Goal: Navigation & Orientation: Go to known website

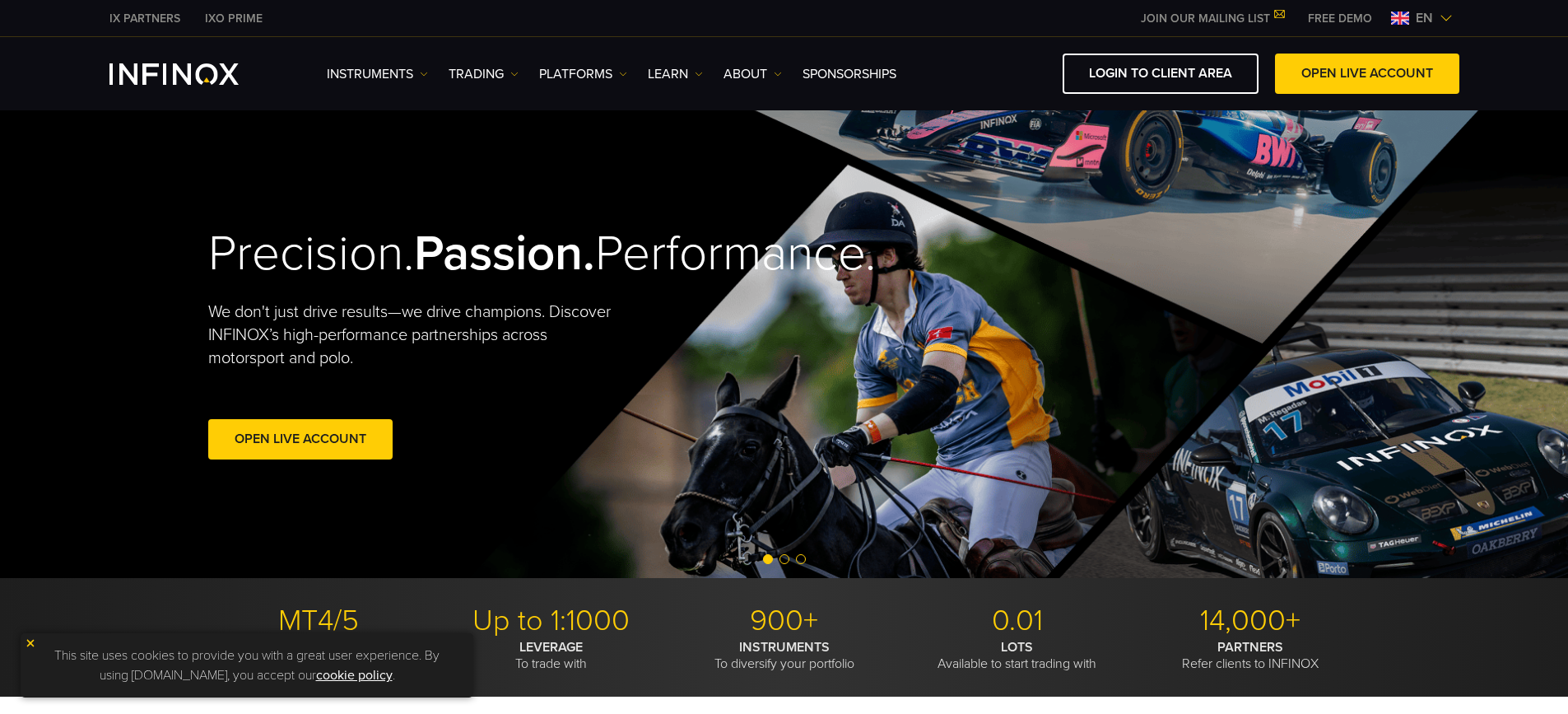
click at [202, 73] on img "INFINOX Logo" at bounding box center [174, 75] width 129 height 22
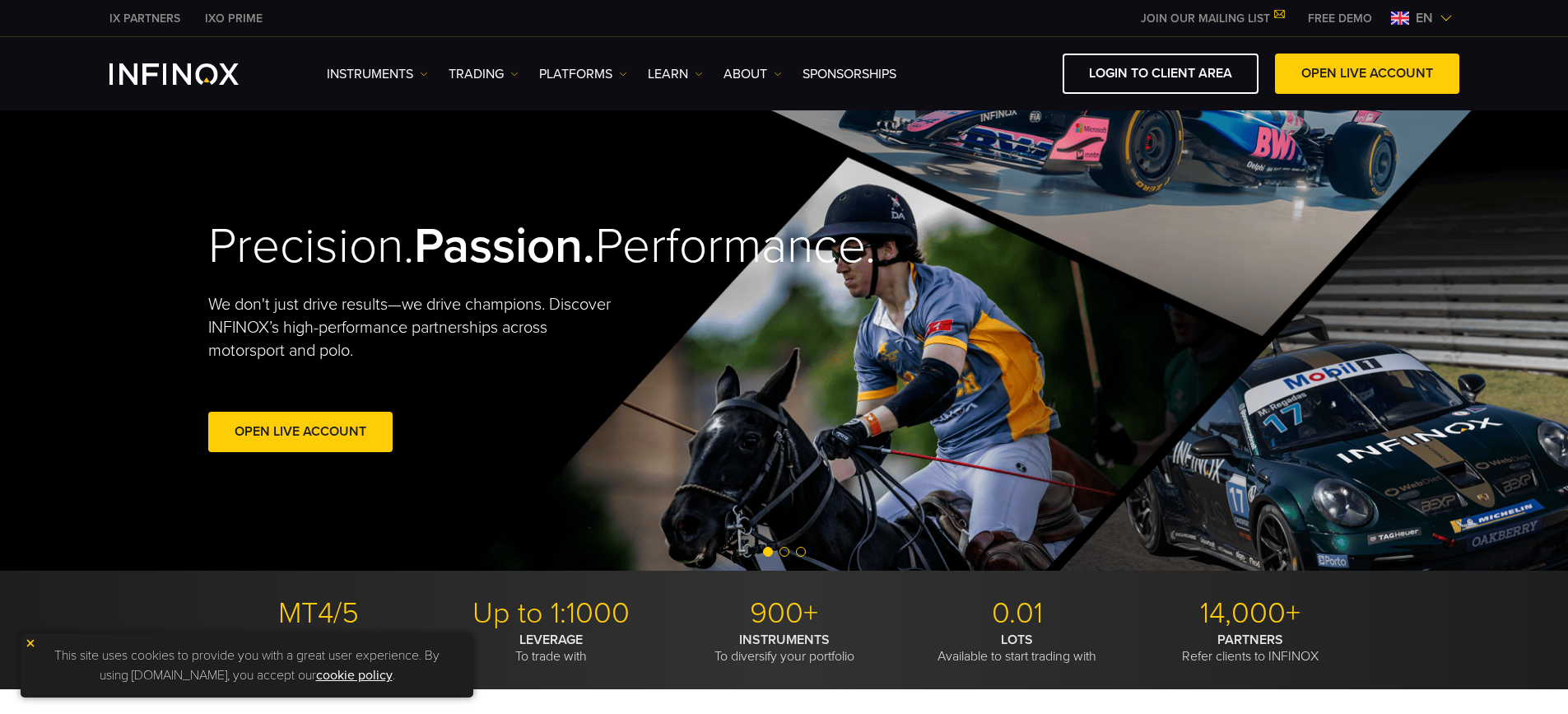
click at [1196, 17] on link "JOIN OUR MAILING LIST" at bounding box center [1213, 18] width 168 height 14
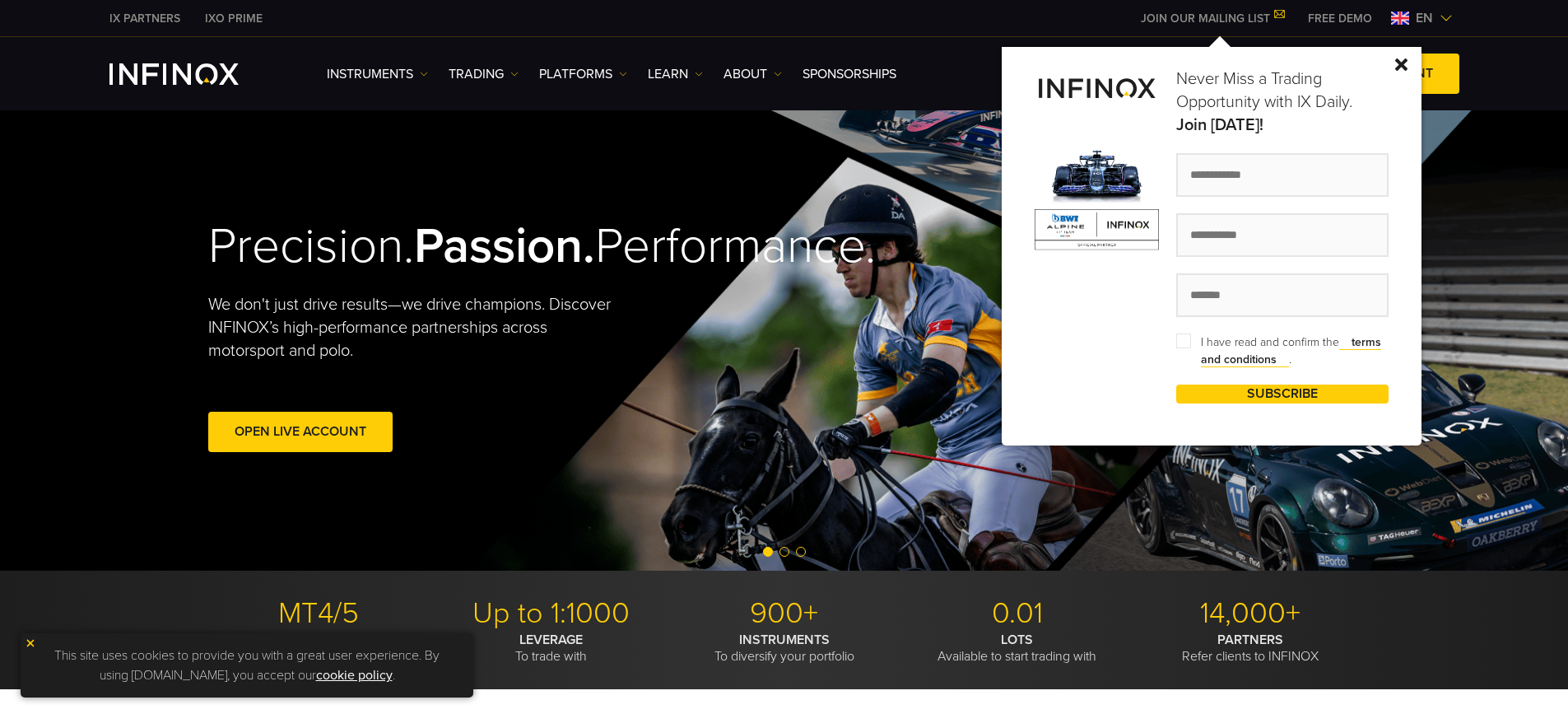
click at [1400, 61] on img at bounding box center [1402, 65] width 13 height 13
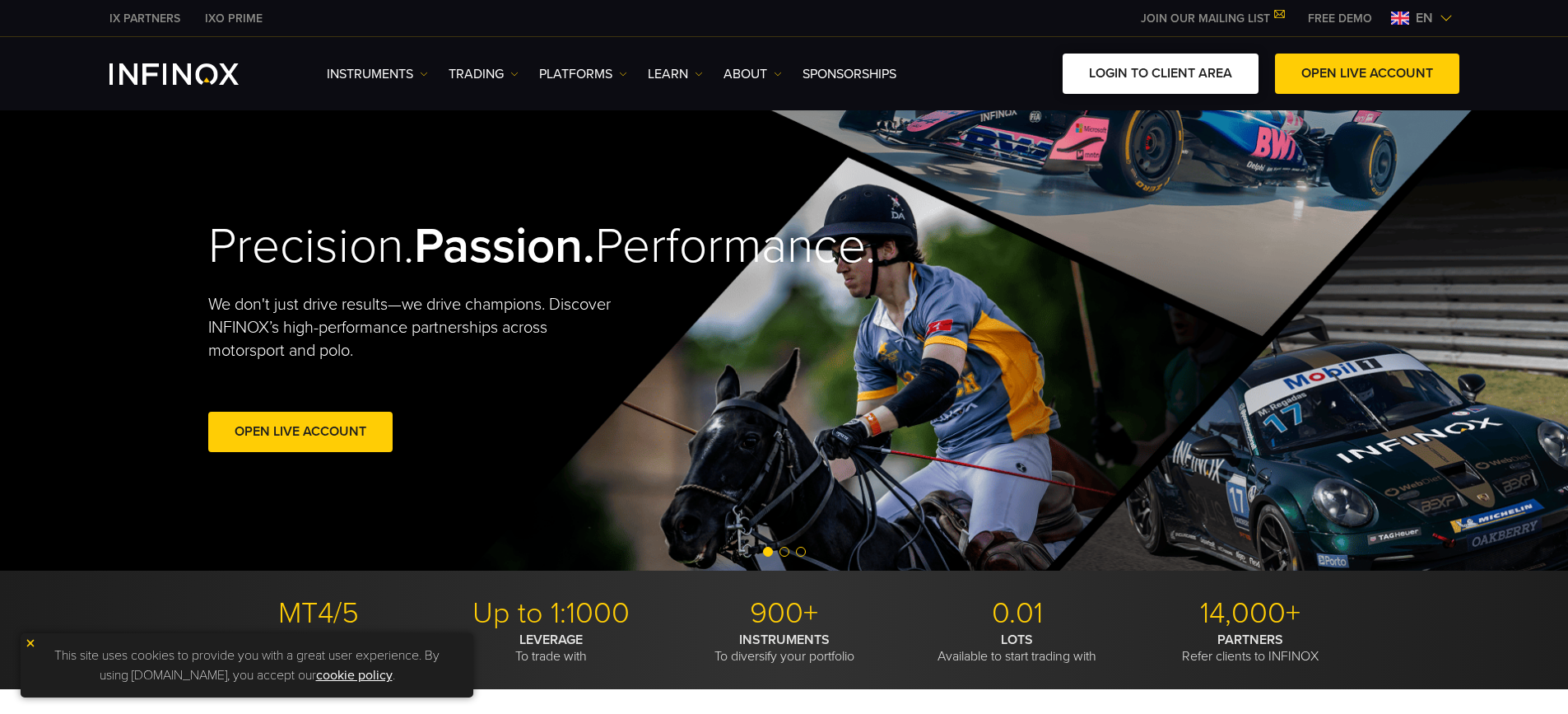
click at [1190, 71] on link "LOGIN TO CLIENT AREA" at bounding box center [1160, 74] width 196 height 40
